Goal: Ask a question

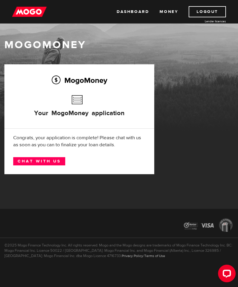
click at [40, 160] on link "Chat with us" at bounding box center [39, 161] width 52 height 8
click at [223, 160] on div "MogoMoney Your MogoMoney application Expired Your MogoMoney credit decision has…" at bounding box center [119, 124] width 238 height 121
click at [37, 160] on link "Chat with us" at bounding box center [39, 161] width 52 height 8
click at [225, 269] on div "Open LiveChat chat widget" at bounding box center [226, 272] width 9 height 9
click at [39, 160] on link "Chat with us" at bounding box center [39, 161] width 52 height 8
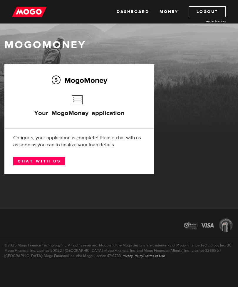
click at [75, 225] on div at bounding box center [119, 226] width 238 height 24
click at [127, 9] on link "Dashboard" at bounding box center [132, 11] width 32 height 11
click at [171, 11] on link "Money" at bounding box center [168, 11] width 18 height 11
click at [128, 10] on link "Dashboard" at bounding box center [132, 11] width 32 height 11
click at [31, 159] on link "Chat with us" at bounding box center [39, 161] width 52 height 8
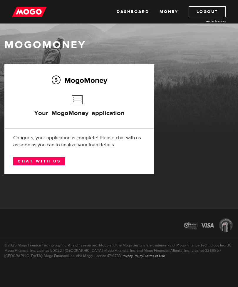
click at [130, 9] on link "Dashboard" at bounding box center [132, 11] width 32 height 11
